Goal: Task Accomplishment & Management: Use online tool/utility

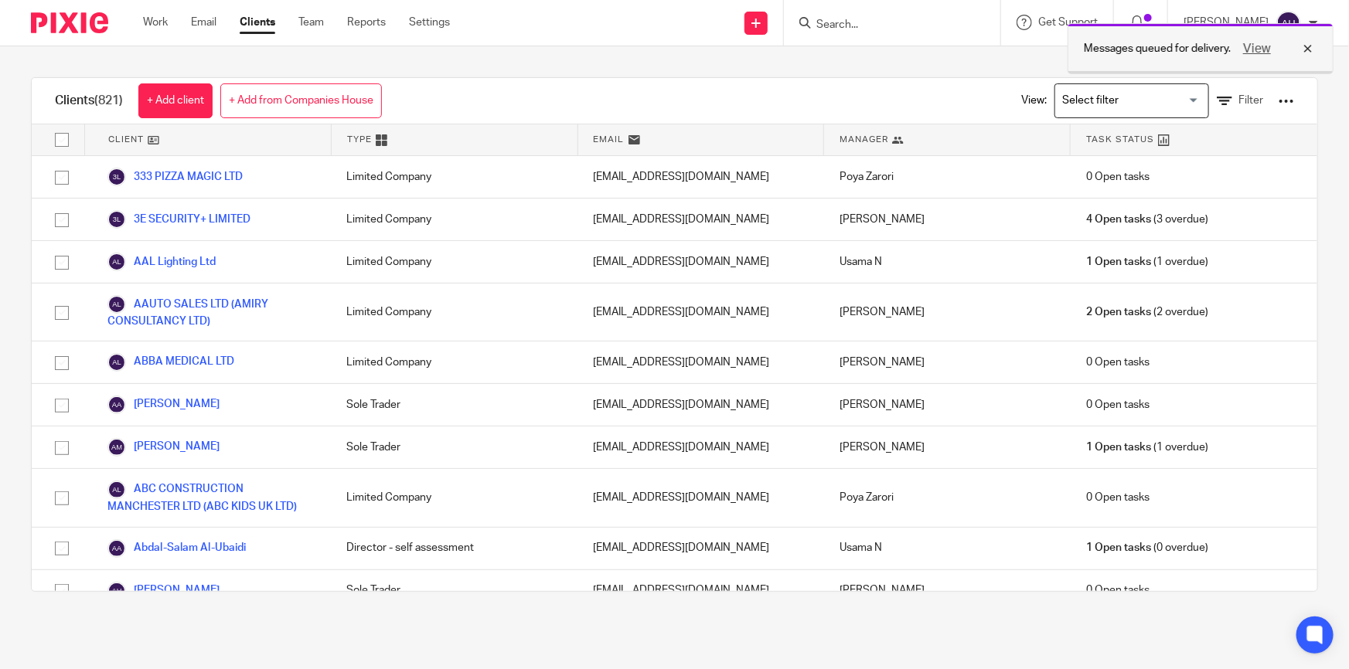
drag, startPoint x: 1308, startPoint y: 45, endPoint x: 1244, endPoint y: 40, distance: 63.6
click at [1271, 53] on div "View" at bounding box center [1274, 48] width 87 height 19
click at [898, 32] on form at bounding box center [897, 22] width 165 height 19
click at [904, 26] on input "Search" at bounding box center [884, 26] width 139 height 14
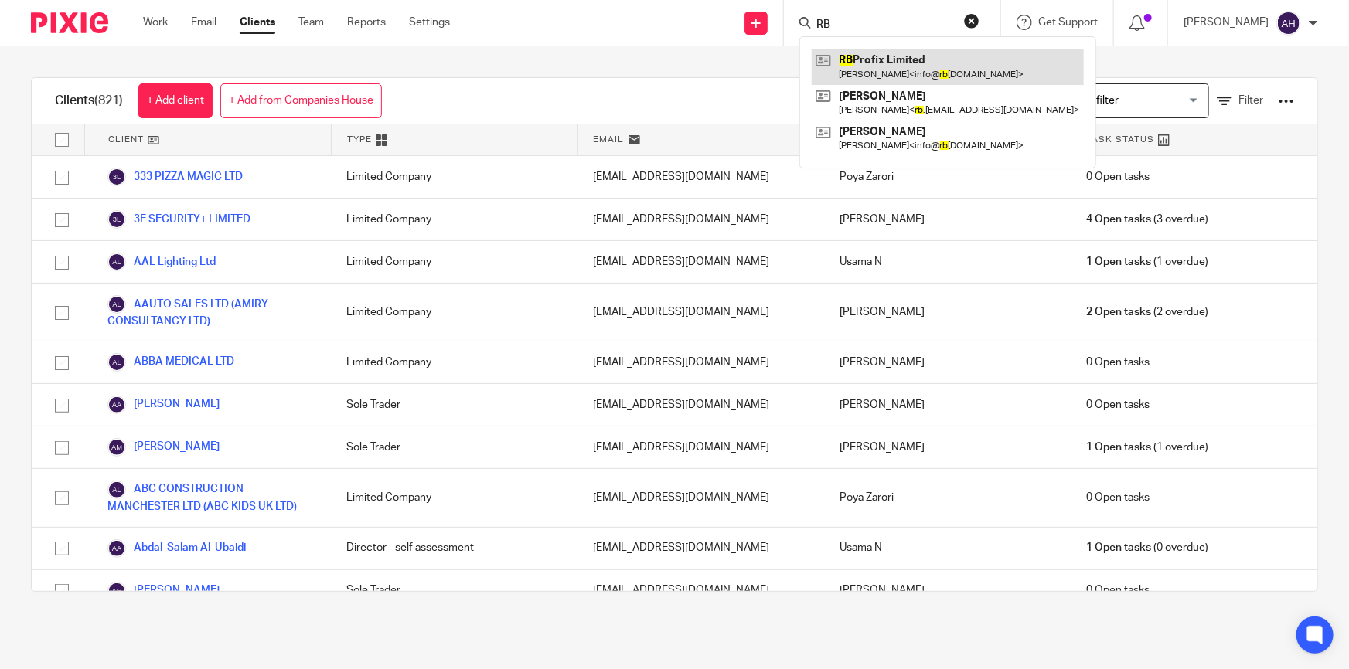
type input "RB"
click at [915, 62] on link at bounding box center [948, 67] width 272 height 36
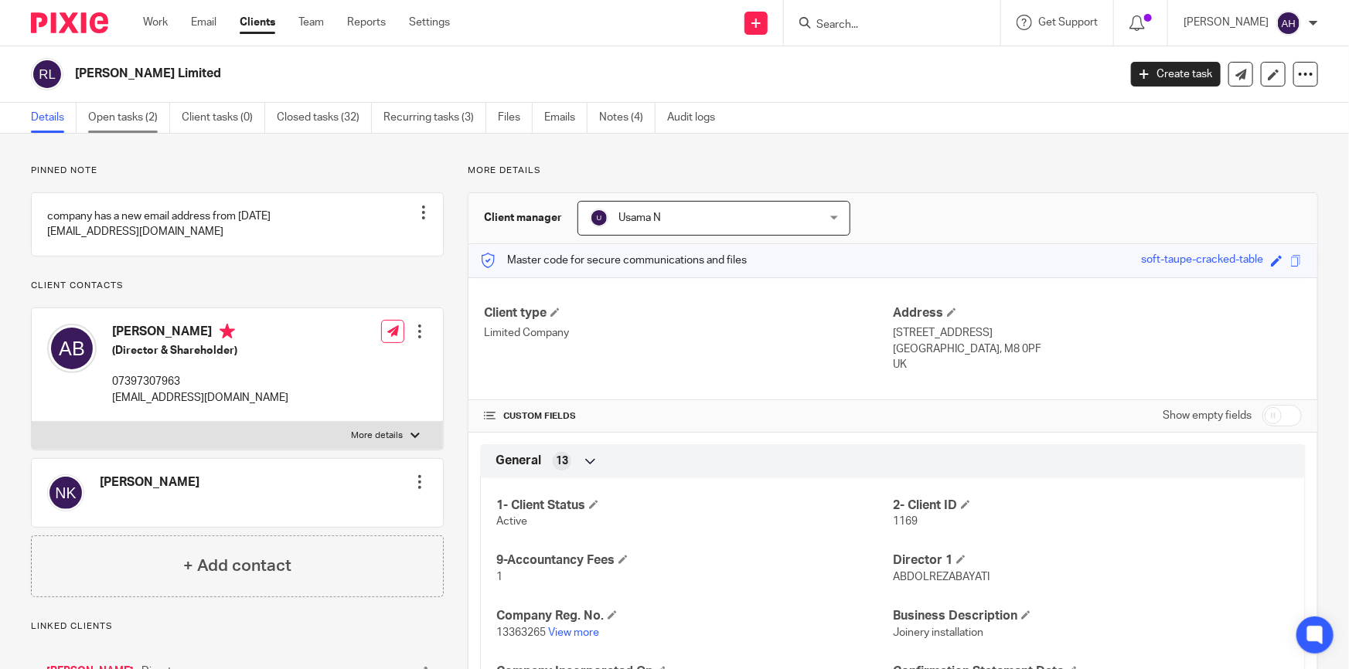
click at [136, 119] on link "Open tasks (2)" at bounding box center [129, 118] width 82 height 30
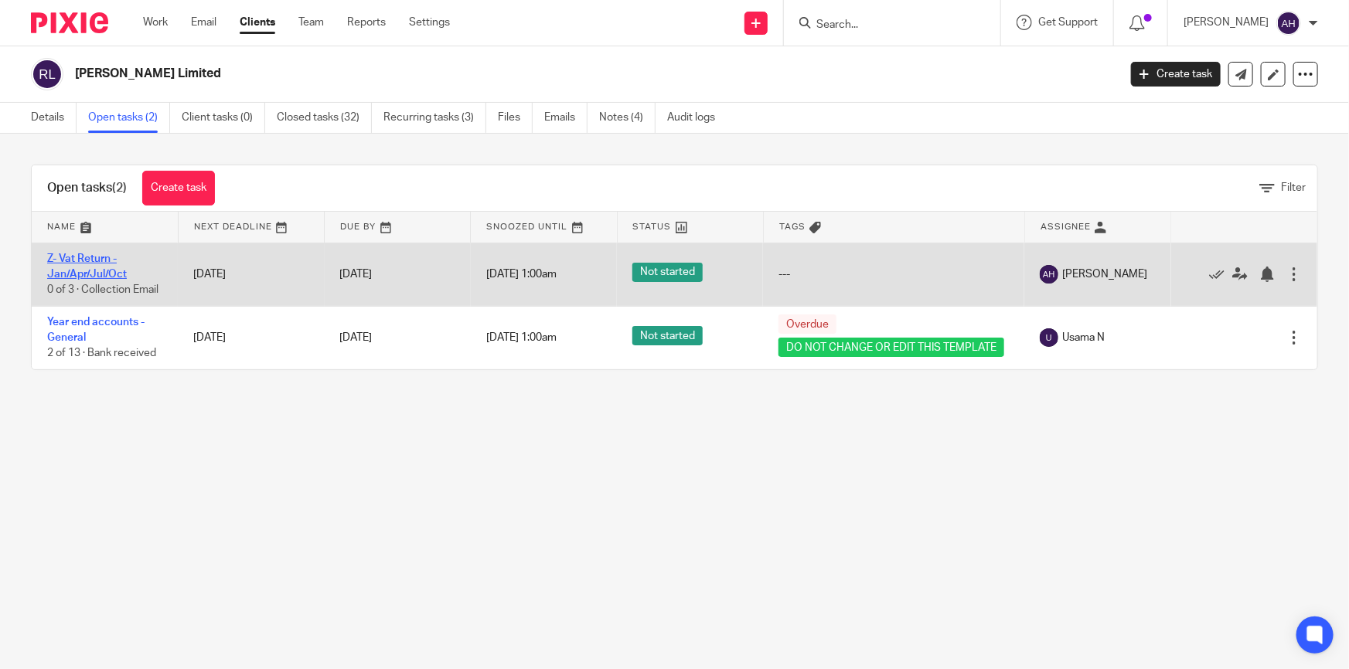
click at [82, 254] on link "Z- Vat Return - Jan/Apr/Jul/Oct" at bounding box center [87, 267] width 80 height 26
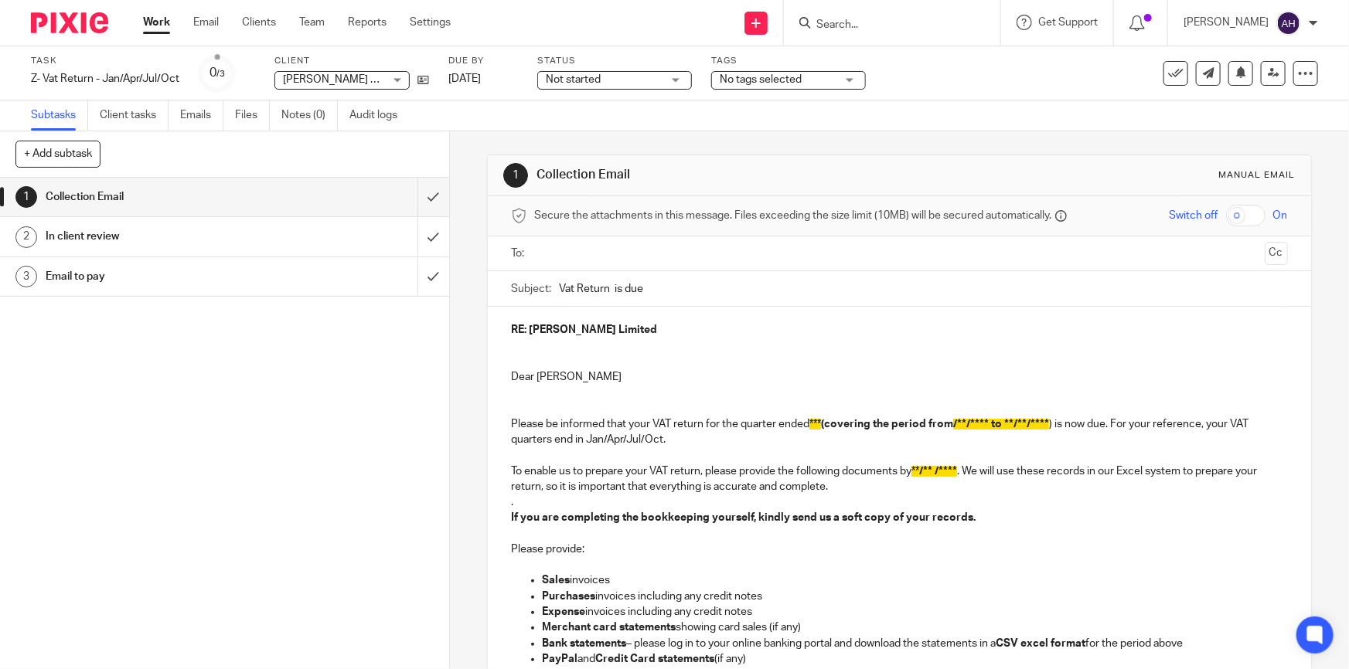
click at [599, 251] on input "text" at bounding box center [899, 254] width 718 height 18
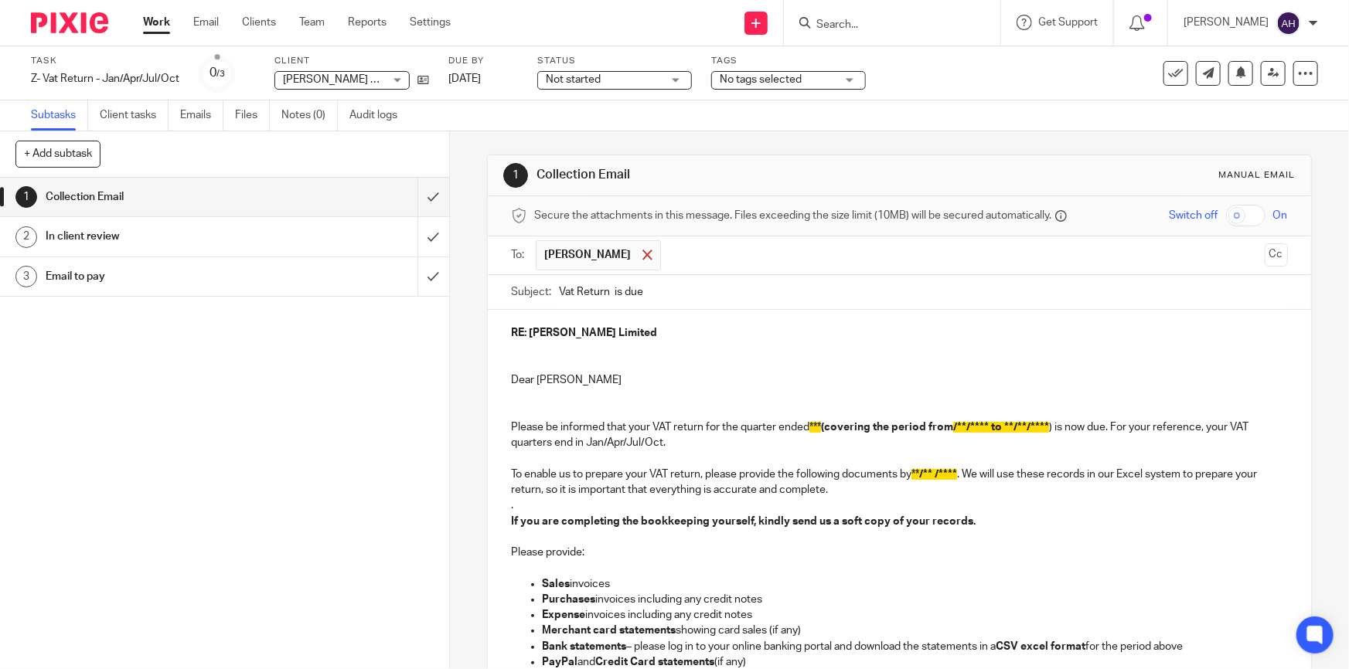
click at [642, 253] on span at bounding box center [647, 255] width 10 height 10
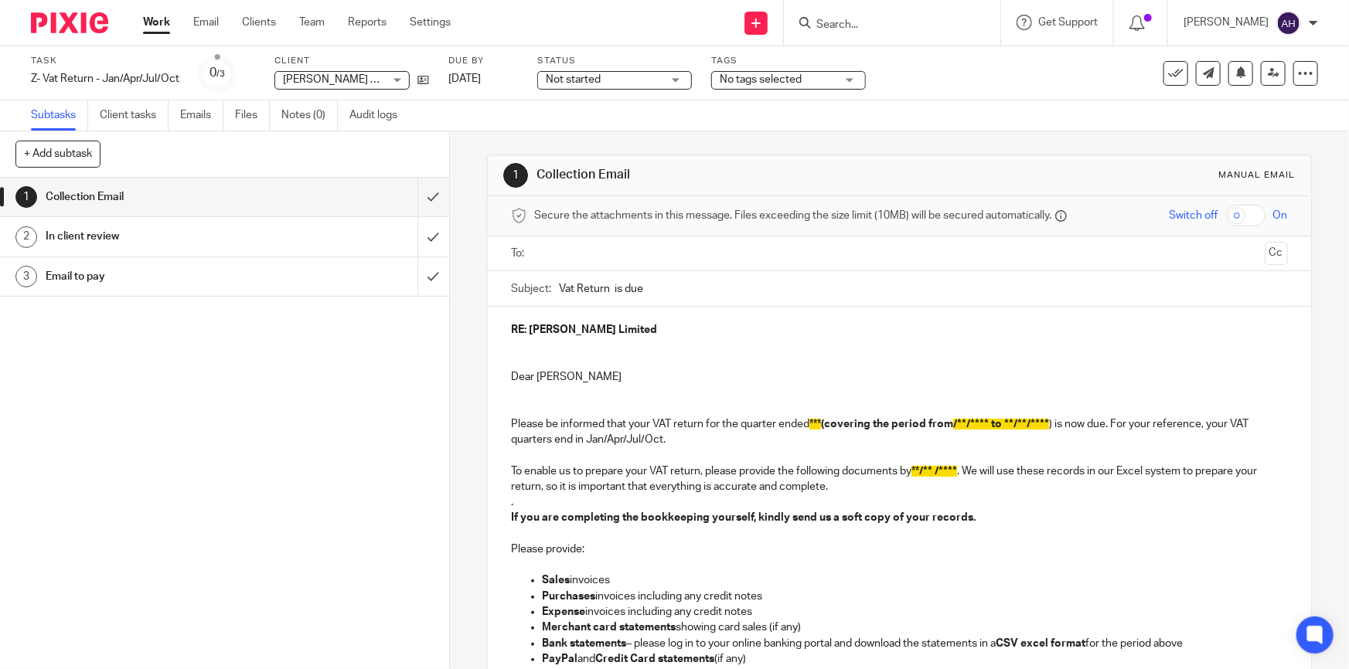
click at [633, 257] on input "text" at bounding box center [899, 254] width 718 height 18
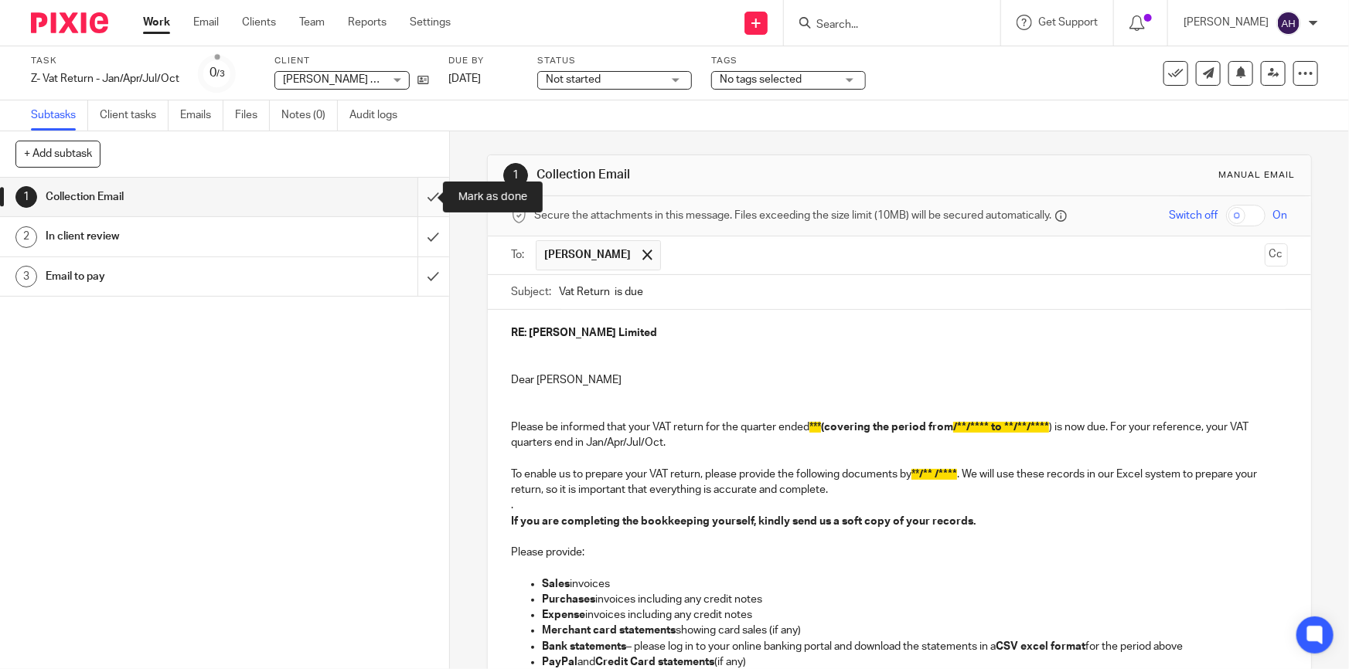
click at [423, 198] on input "submit" at bounding box center [224, 197] width 449 height 39
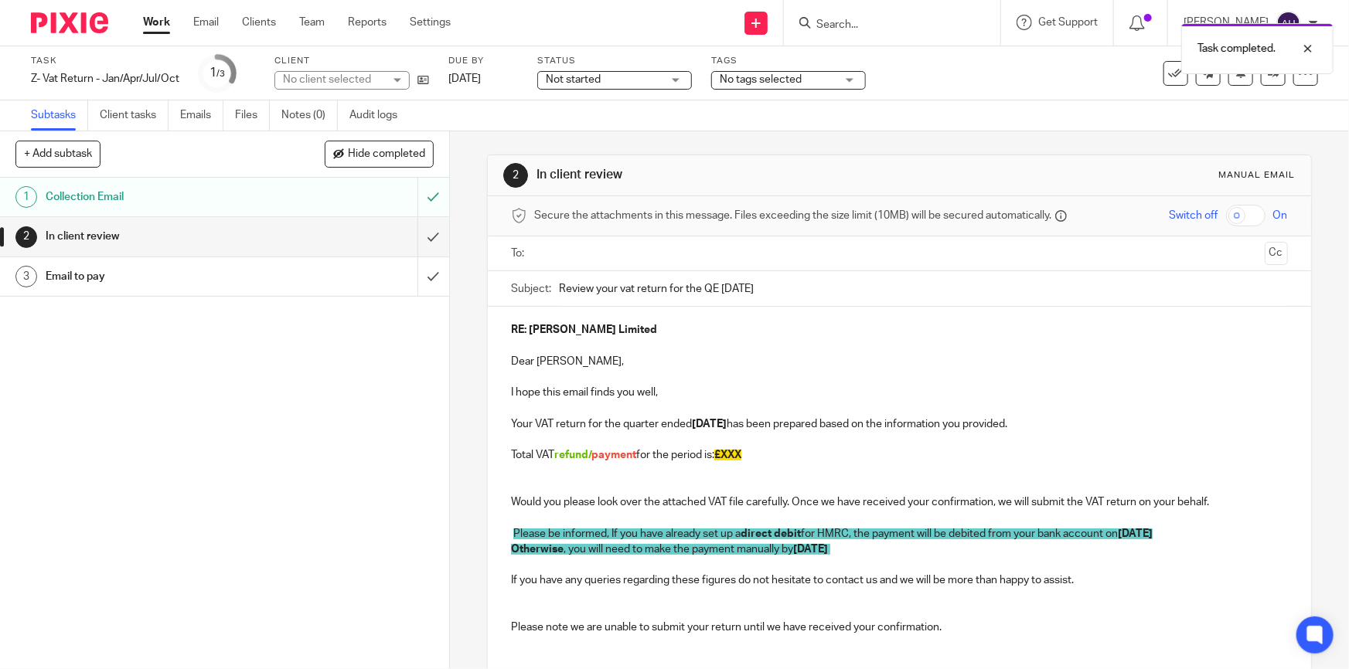
click at [585, 256] on input "text" at bounding box center [899, 254] width 718 height 18
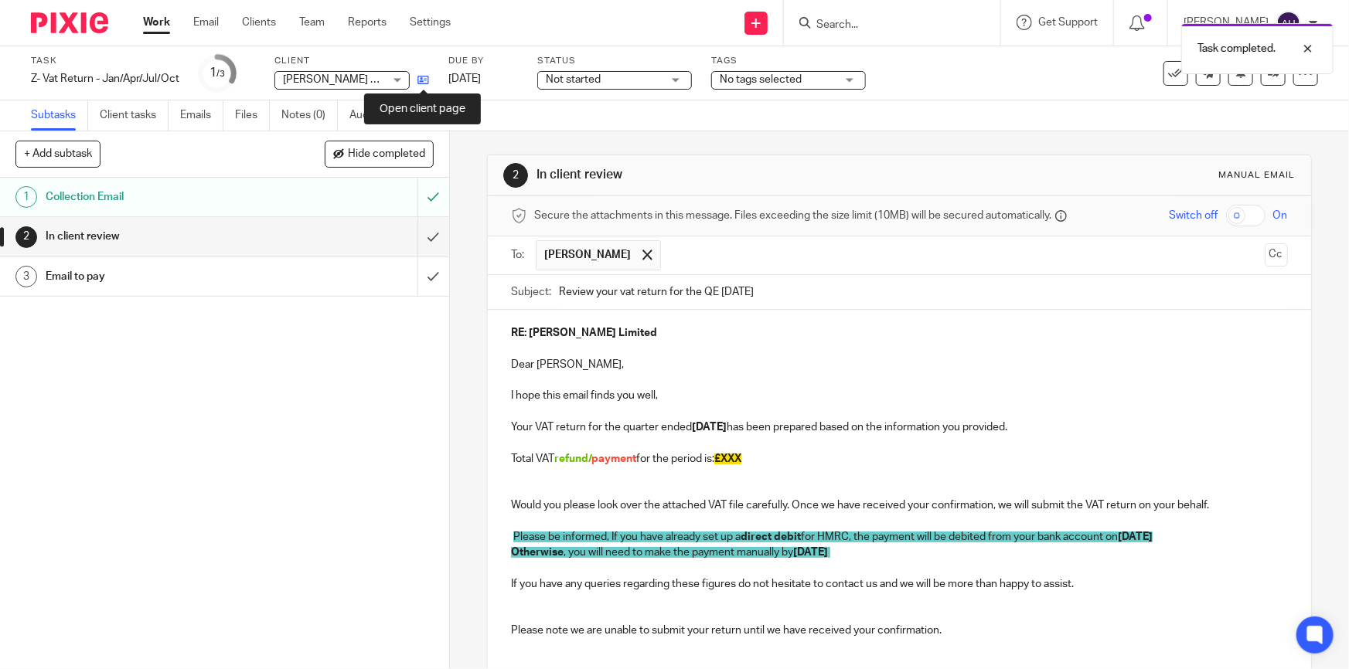
click at [422, 77] on icon at bounding box center [423, 80] width 12 height 12
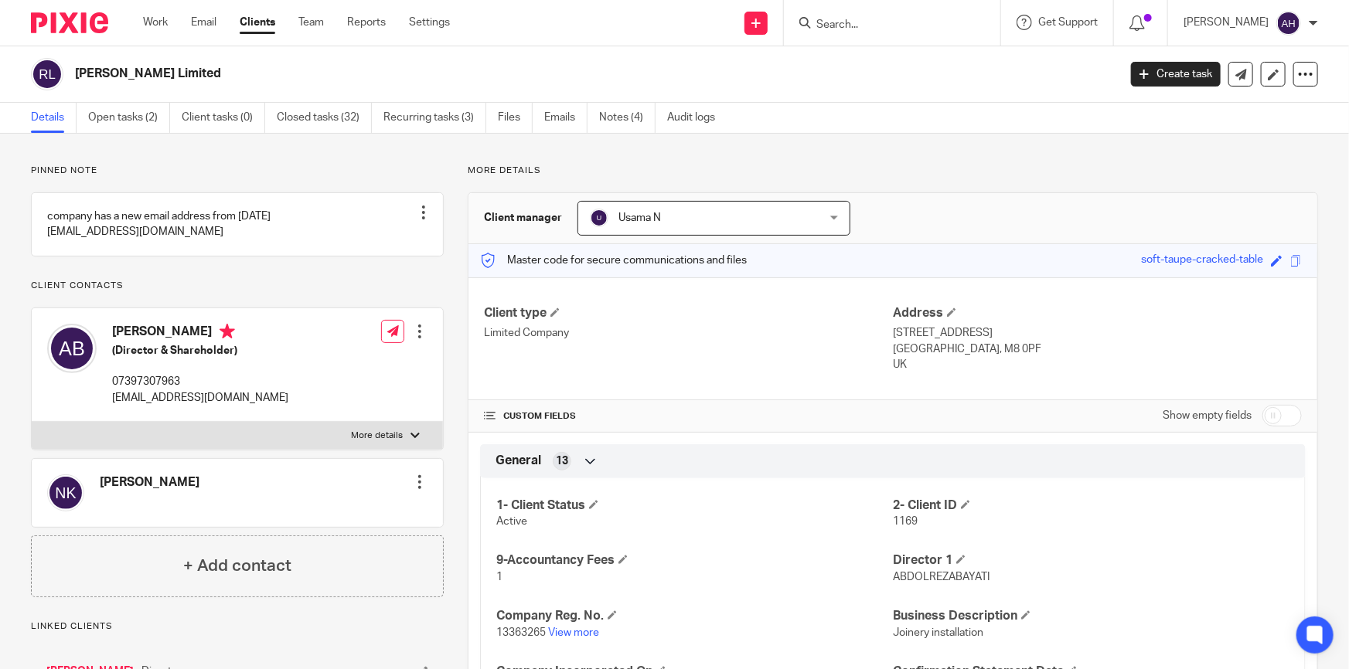
click at [378, 442] on p "More details" at bounding box center [377, 436] width 52 height 12
click at [32, 422] on input "More details" at bounding box center [31, 421] width 1 height 1
checkbox input "true"
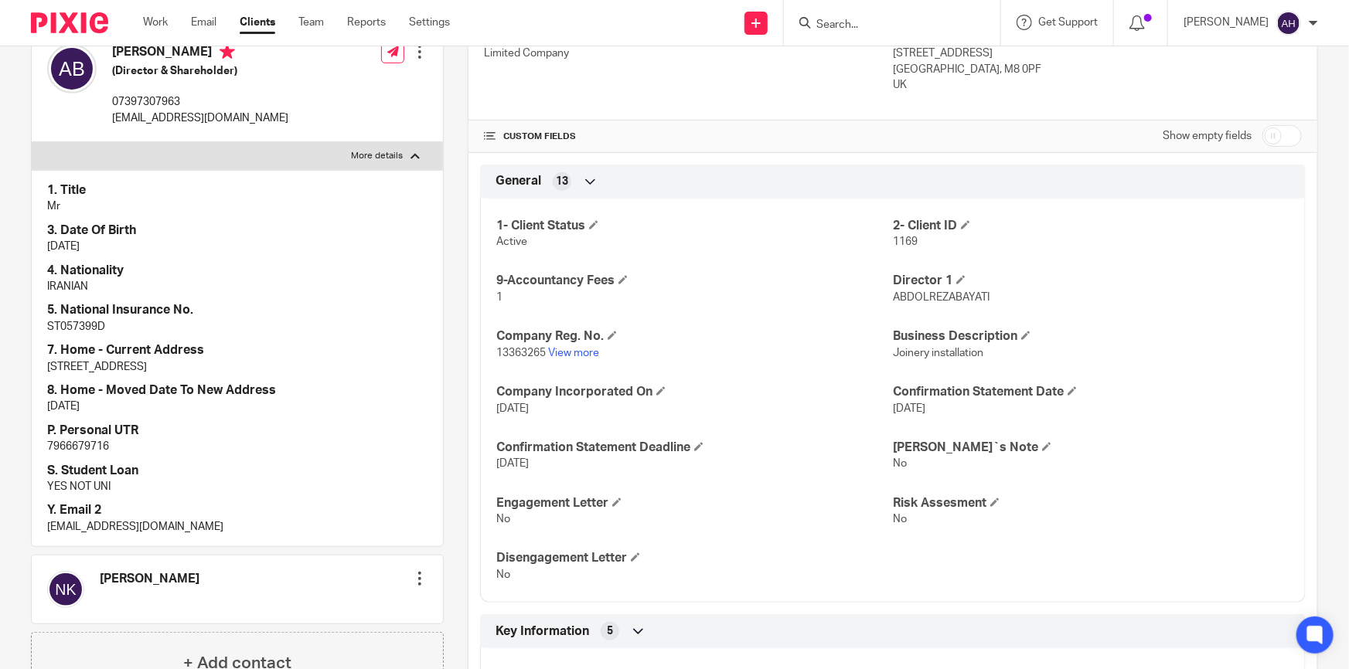
scroll to position [281, 0]
click at [126, 534] on p "rb.profix@yahoo.com" at bounding box center [237, 526] width 380 height 15
copy div "rb.profix@yahoo.com"
